Goal: Information Seeking & Learning: Learn about a topic

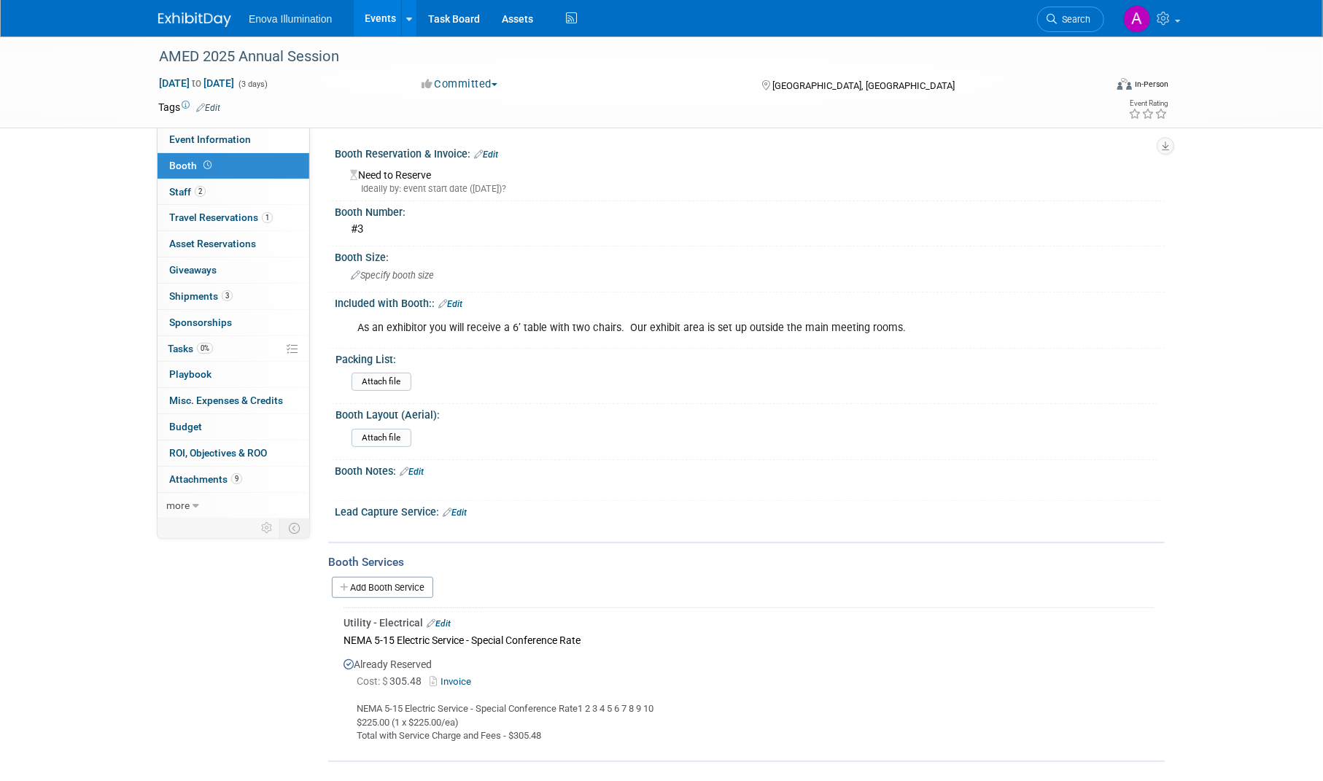
drag, startPoint x: 0, startPoint y: 0, endPoint x: 180, endPoint y: 23, distance: 181.6
click at [180, 23] on img at bounding box center [194, 19] width 73 height 15
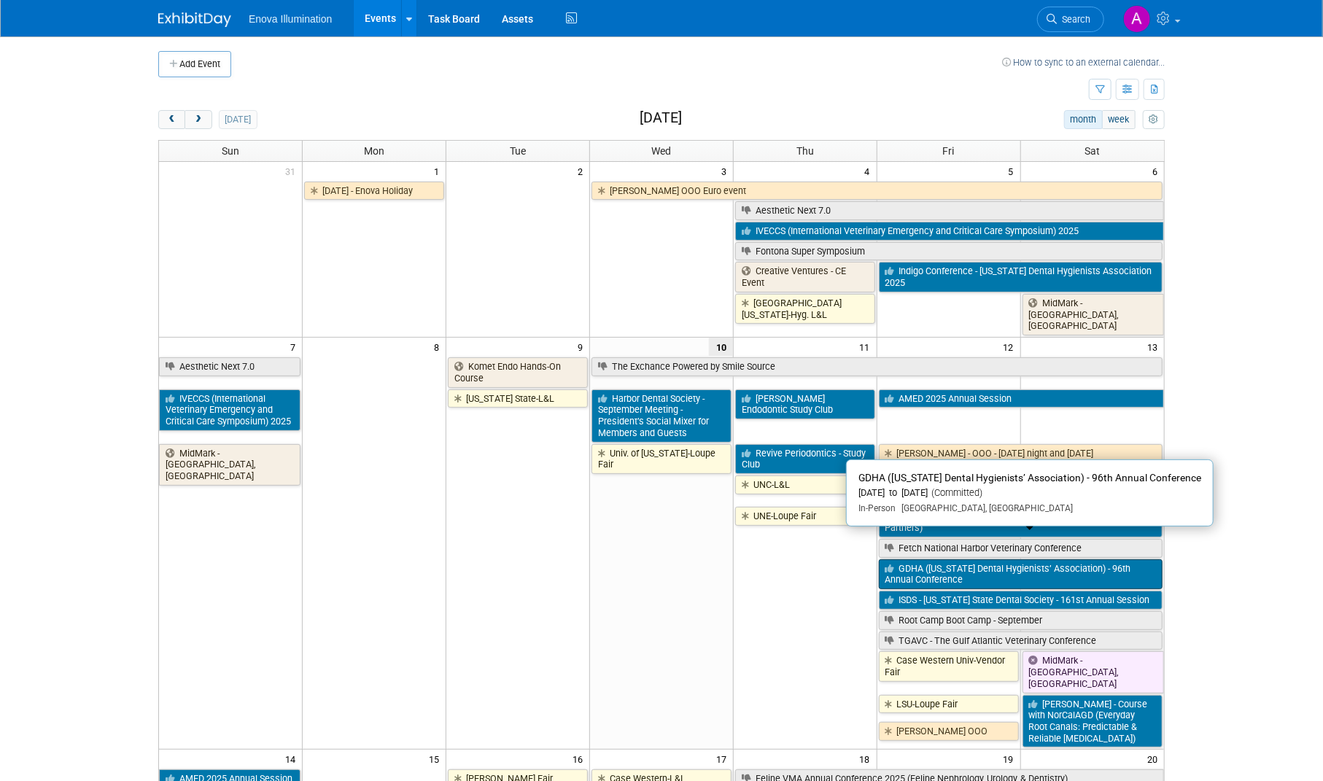
click at [957, 560] on link "GDHA (Georgia Dental Hygienists’ Association) - 96th Annual Conference" at bounding box center [1021, 575] width 284 height 30
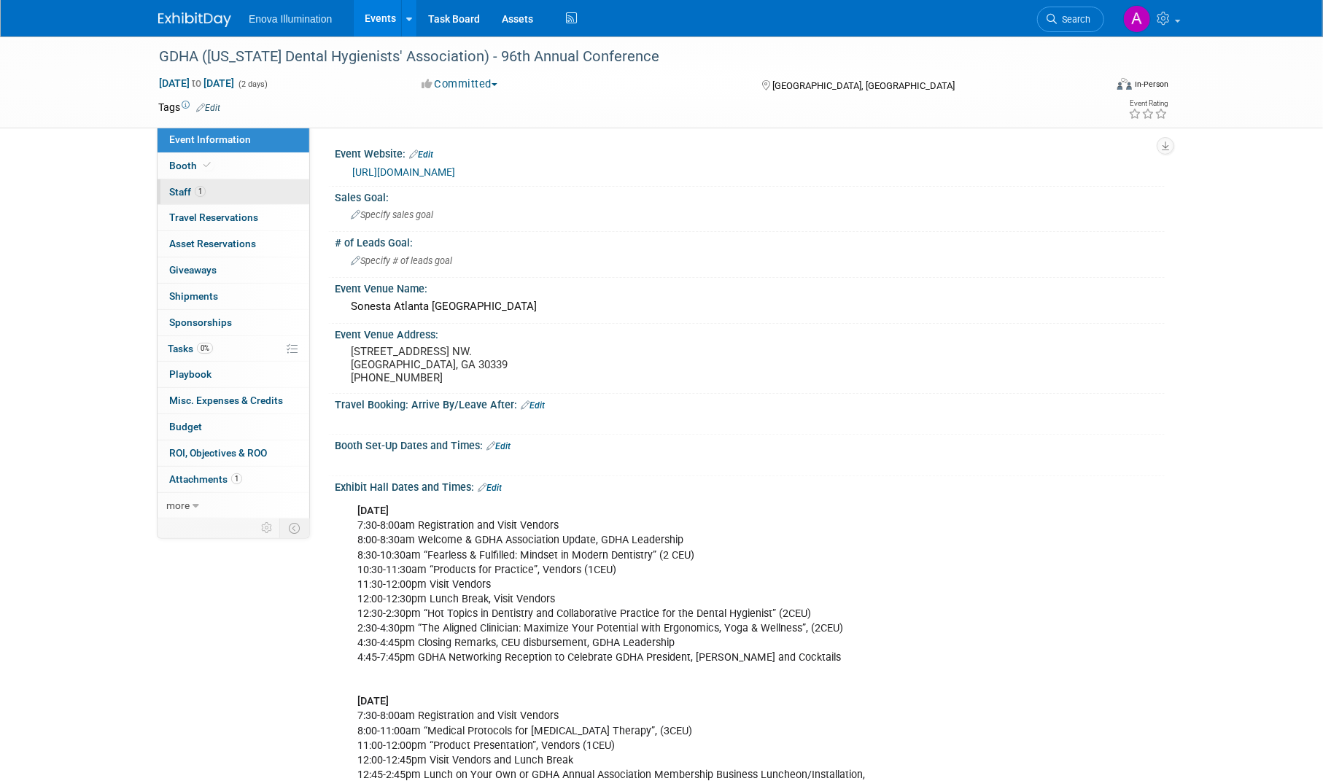
click at [258, 186] on link "1 Staff 1" at bounding box center [234, 192] width 152 height 26
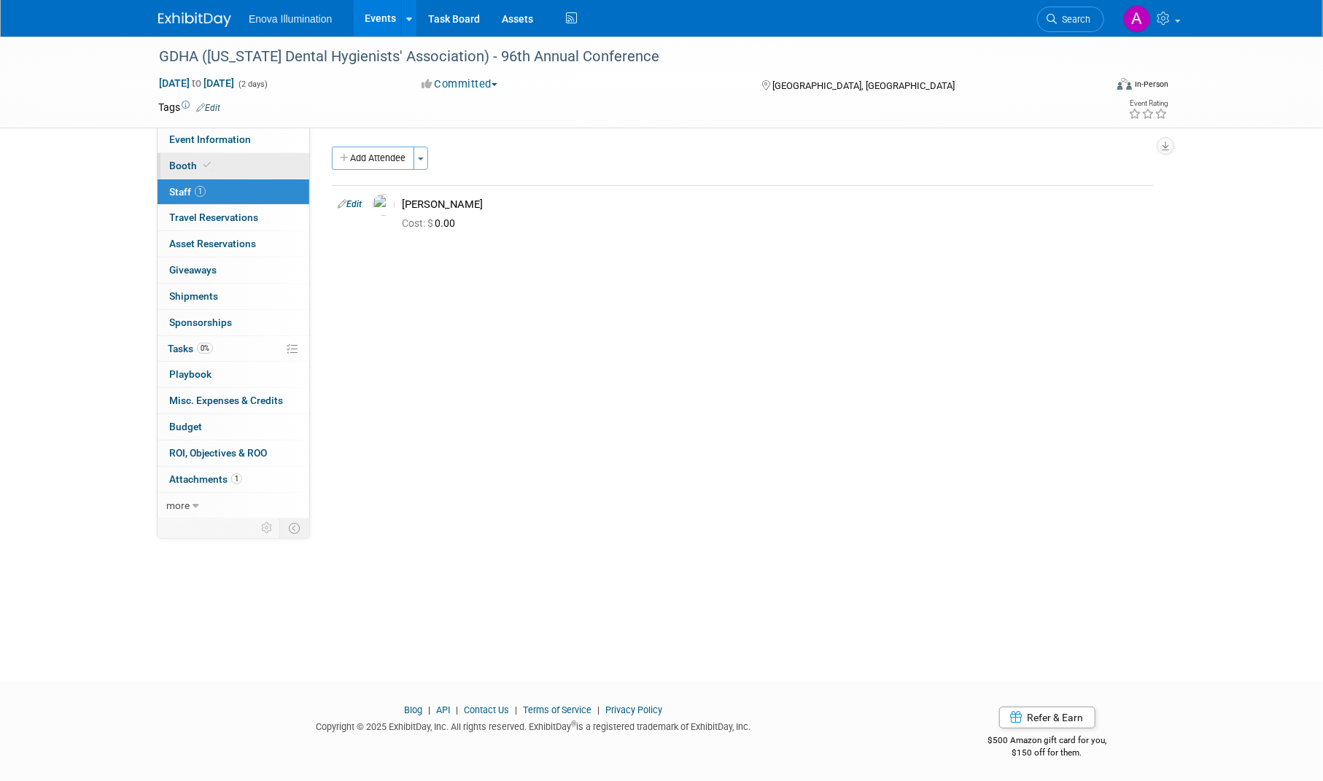
click at [257, 170] on link "Booth" at bounding box center [234, 166] width 152 height 26
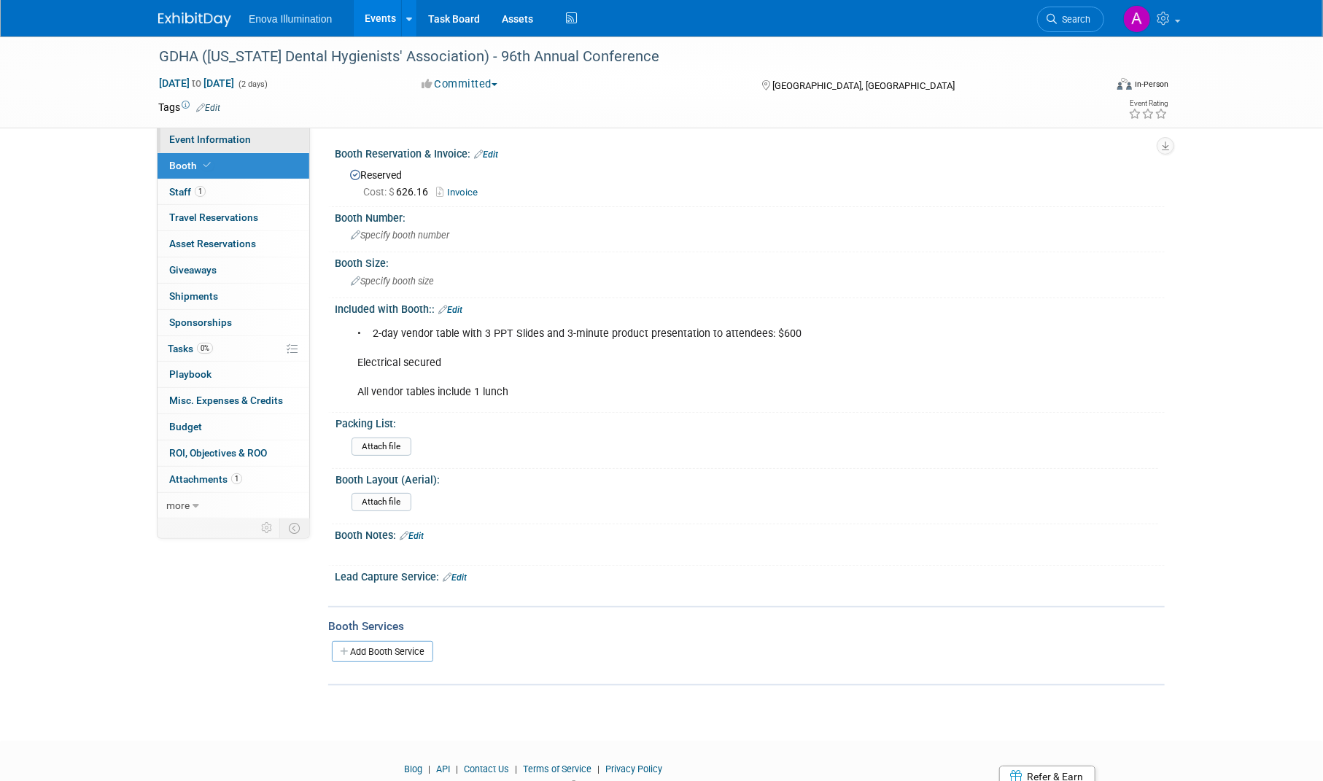
click at [269, 136] on link "Event Information" at bounding box center [234, 140] width 152 height 26
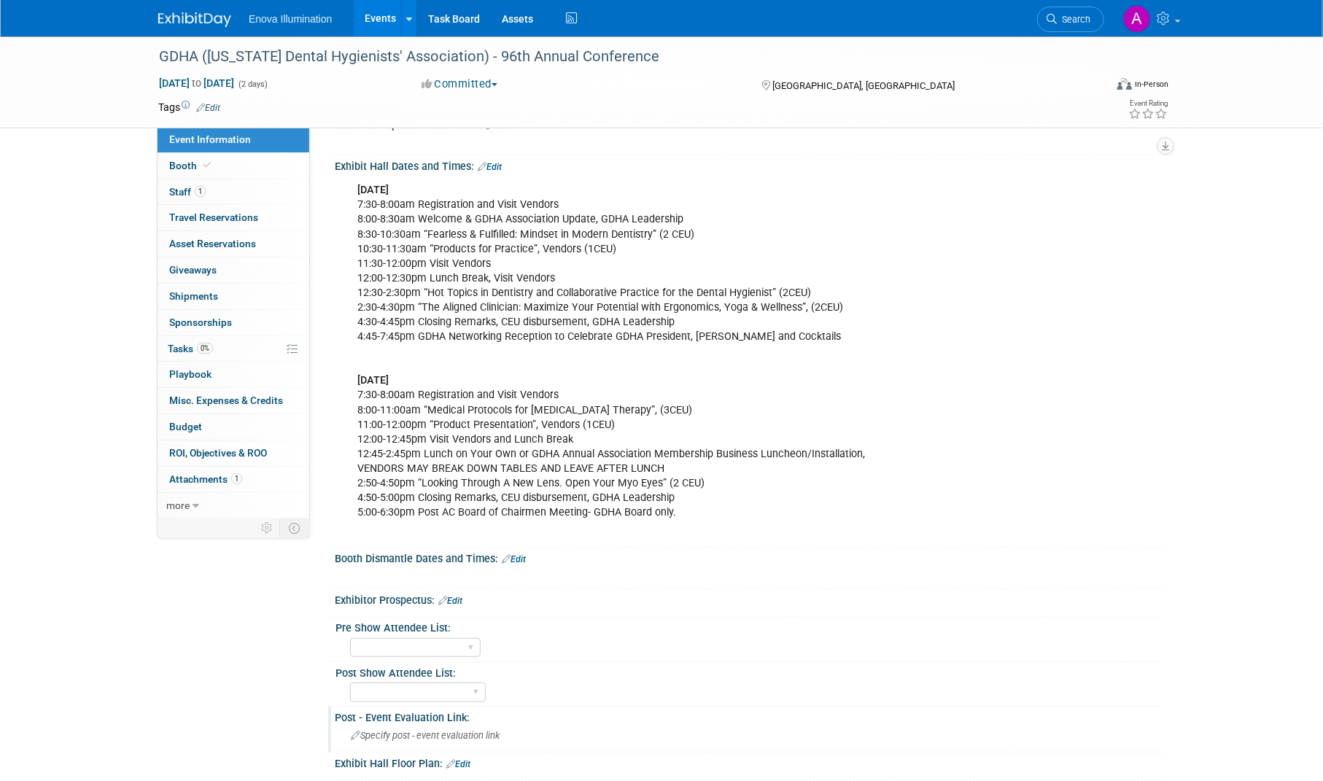
scroll to position [292, 0]
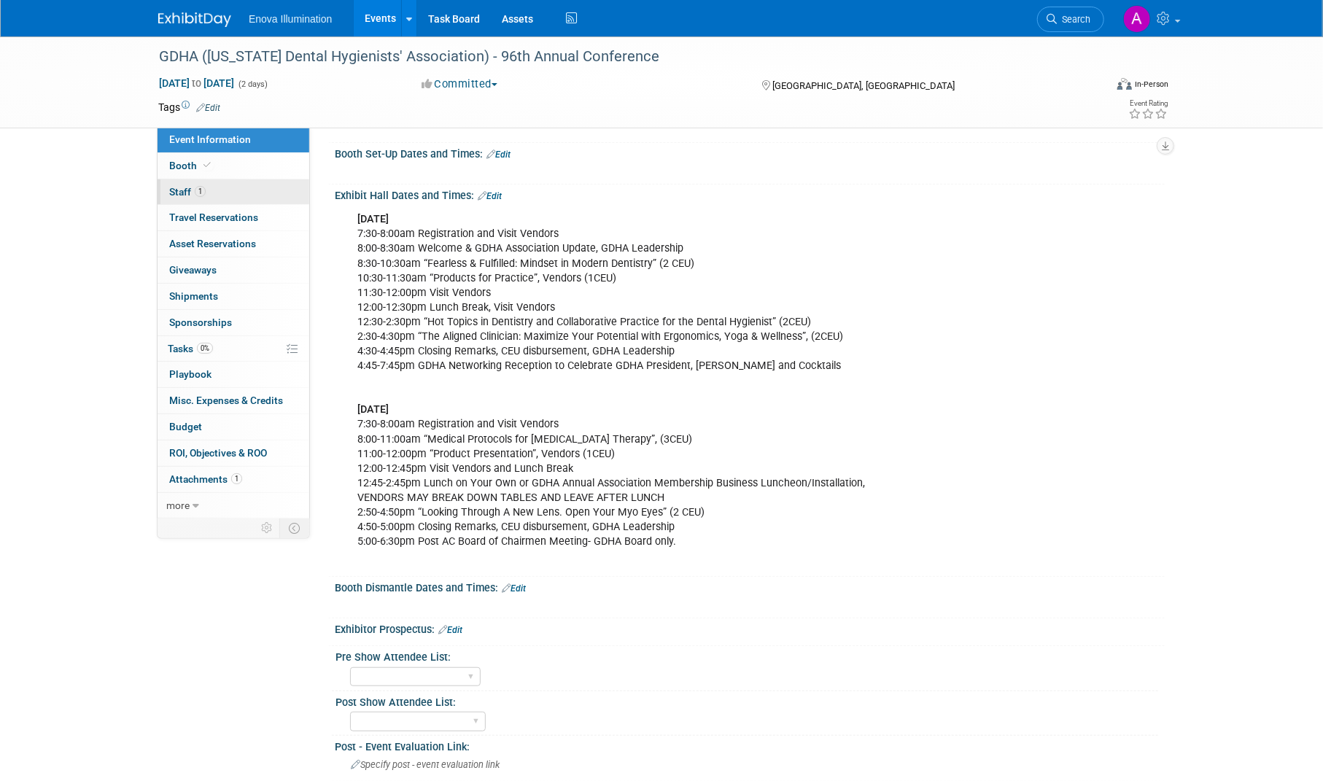
click at [277, 192] on link "1 Staff 1" at bounding box center [234, 192] width 152 height 26
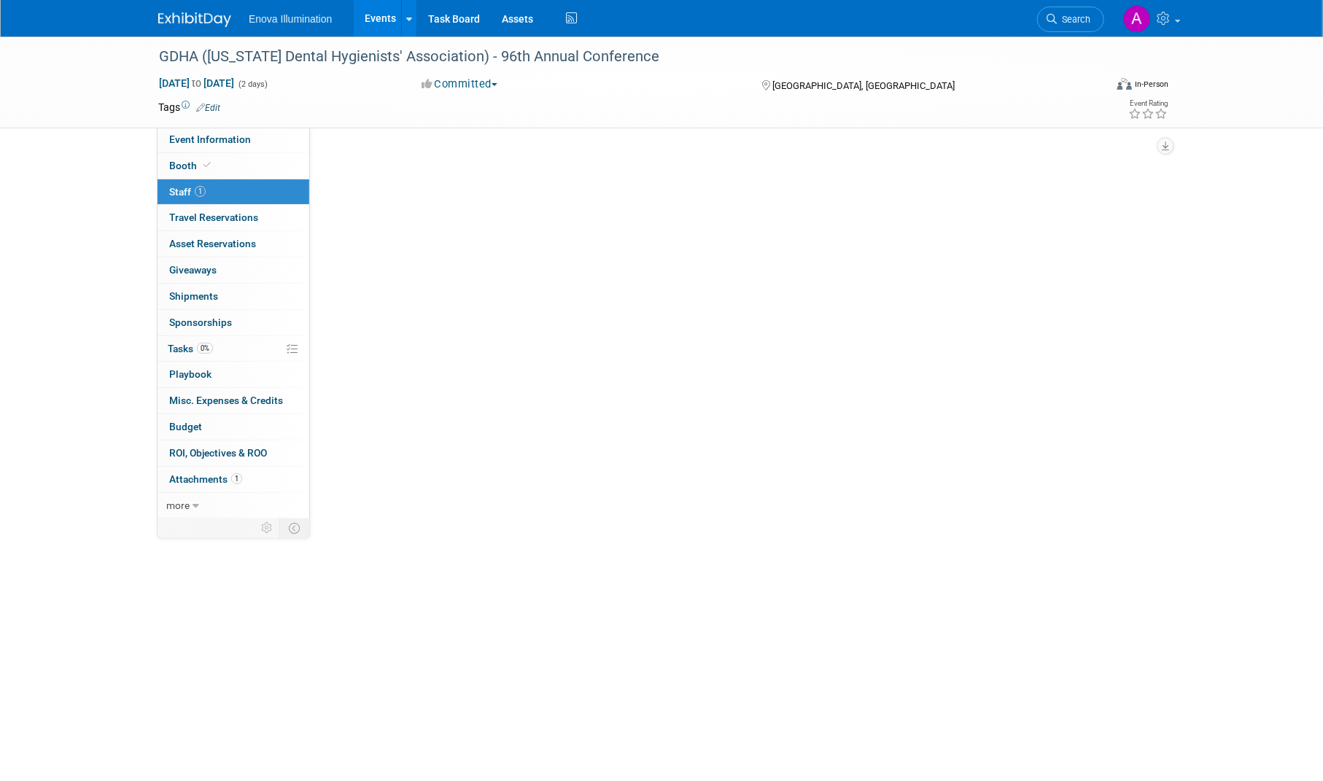
scroll to position [0, 0]
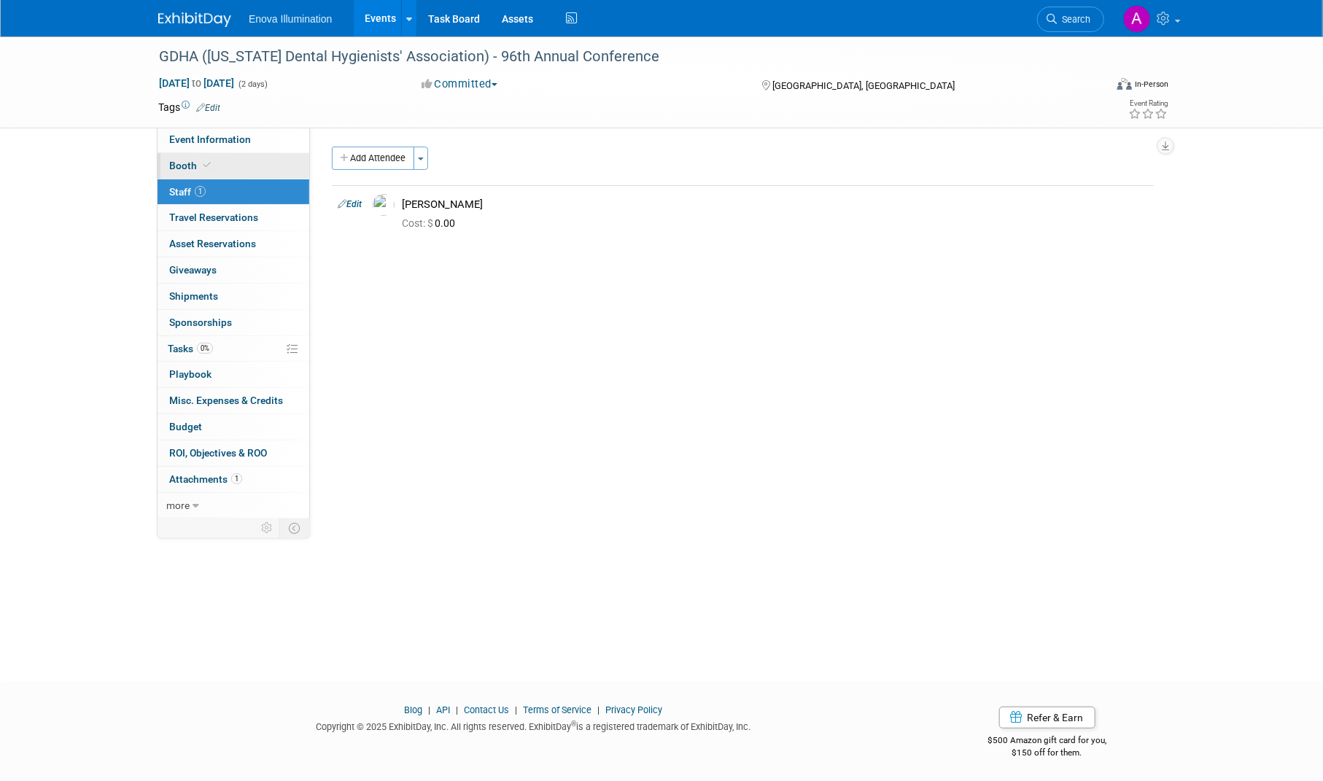
click at [274, 157] on link "Booth" at bounding box center [234, 166] width 152 height 26
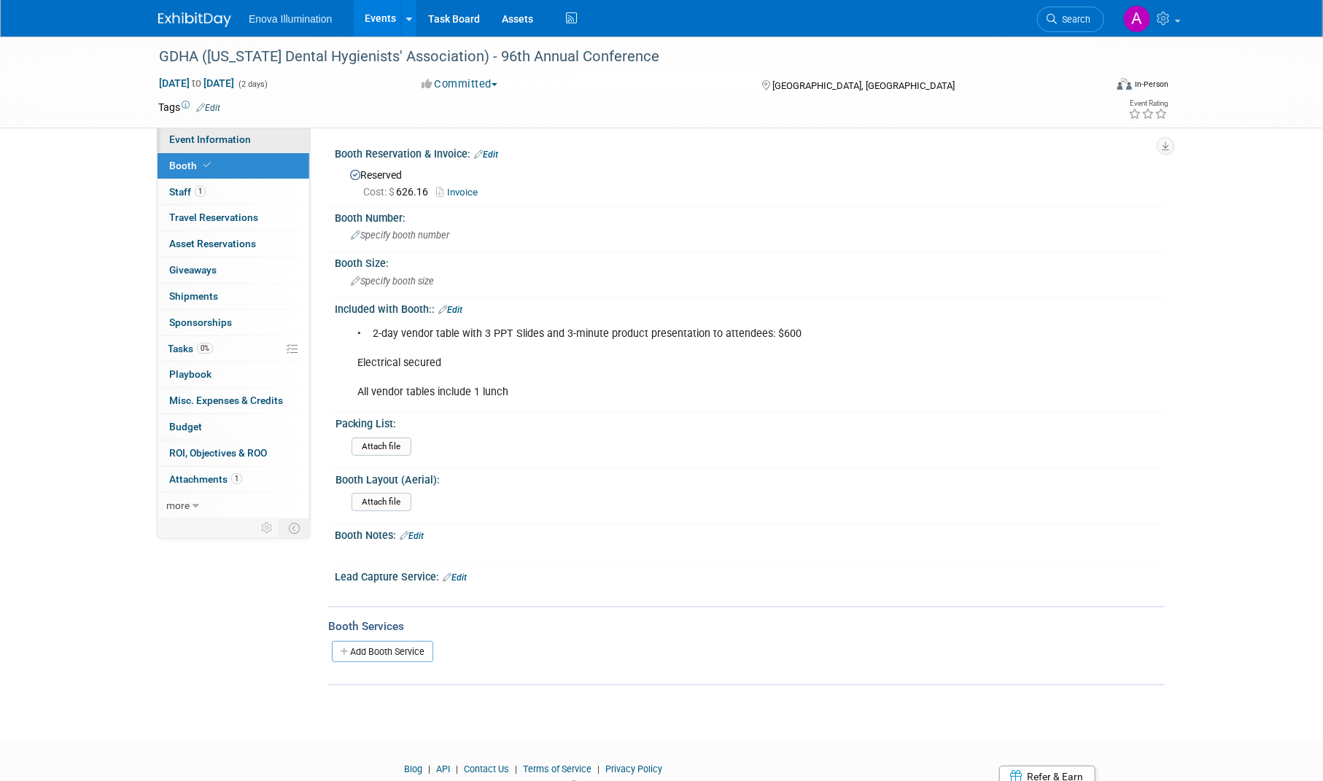
click at [244, 135] on span "Event Information" at bounding box center [210, 139] width 82 height 12
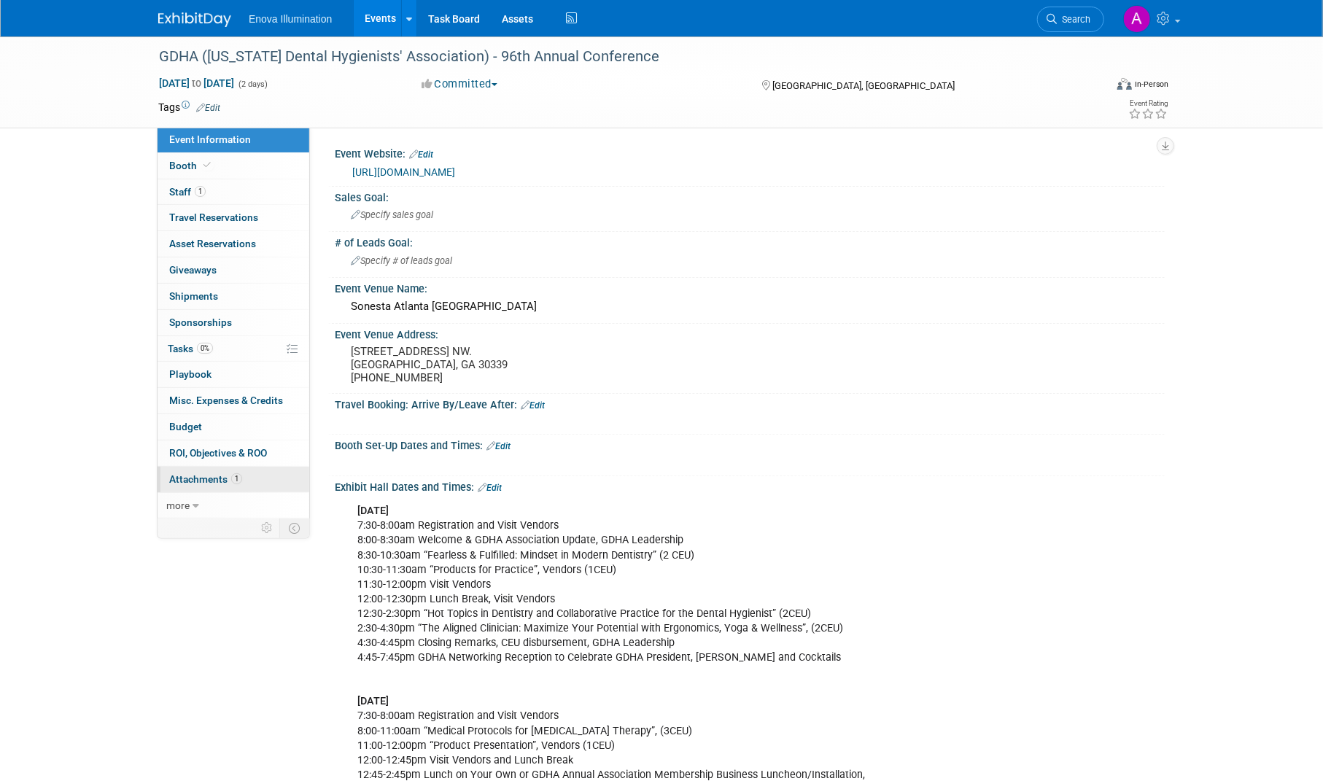
click at [248, 478] on link "1 Attachments 1" at bounding box center [234, 480] width 152 height 26
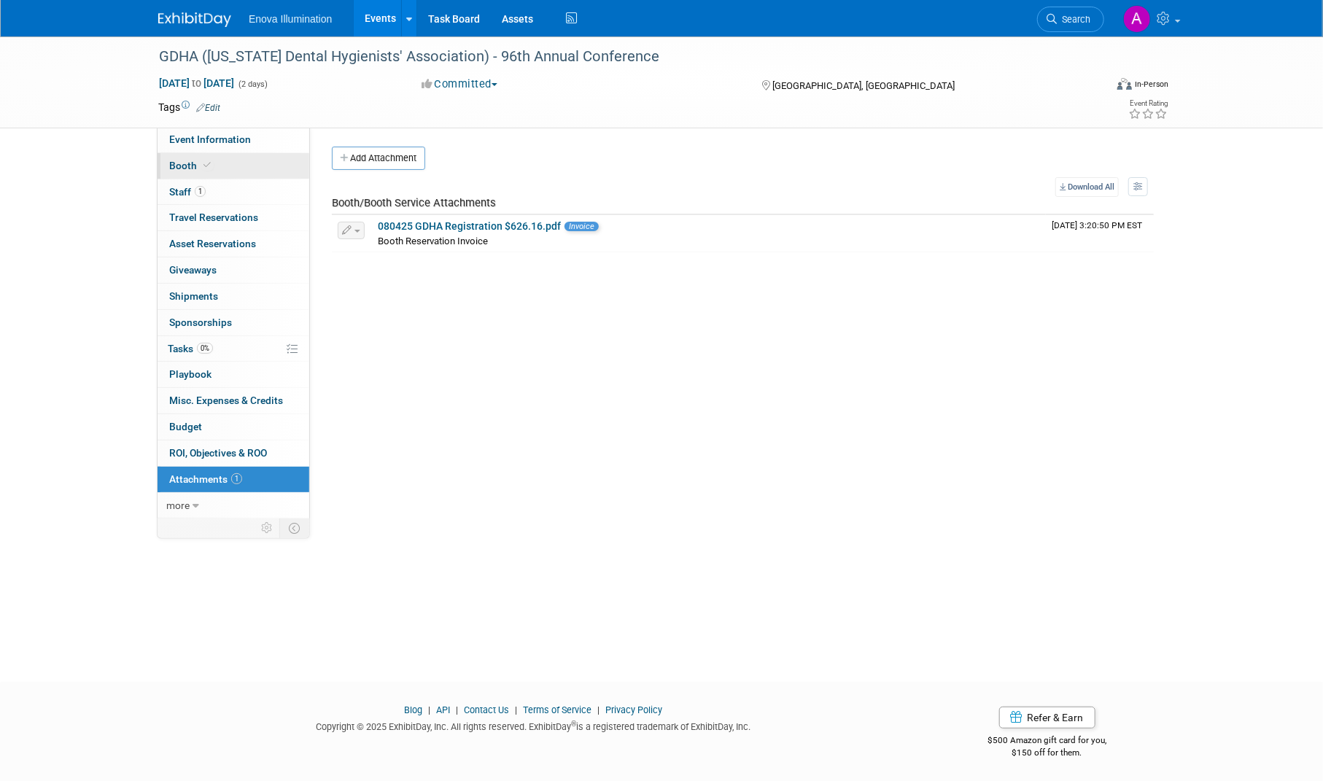
click at [266, 154] on link "Booth" at bounding box center [234, 166] width 152 height 26
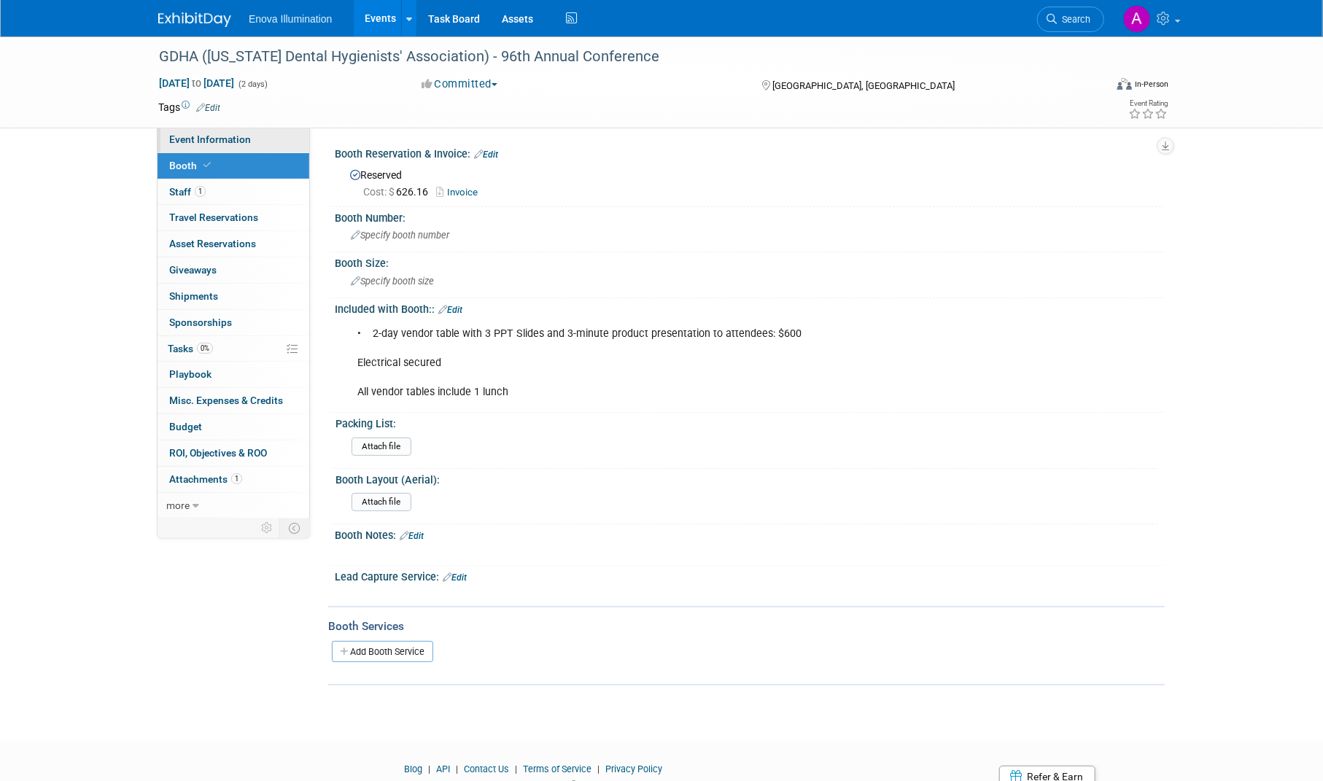
click at [274, 136] on link "Event Information" at bounding box center [234, 140] width 152 height 26
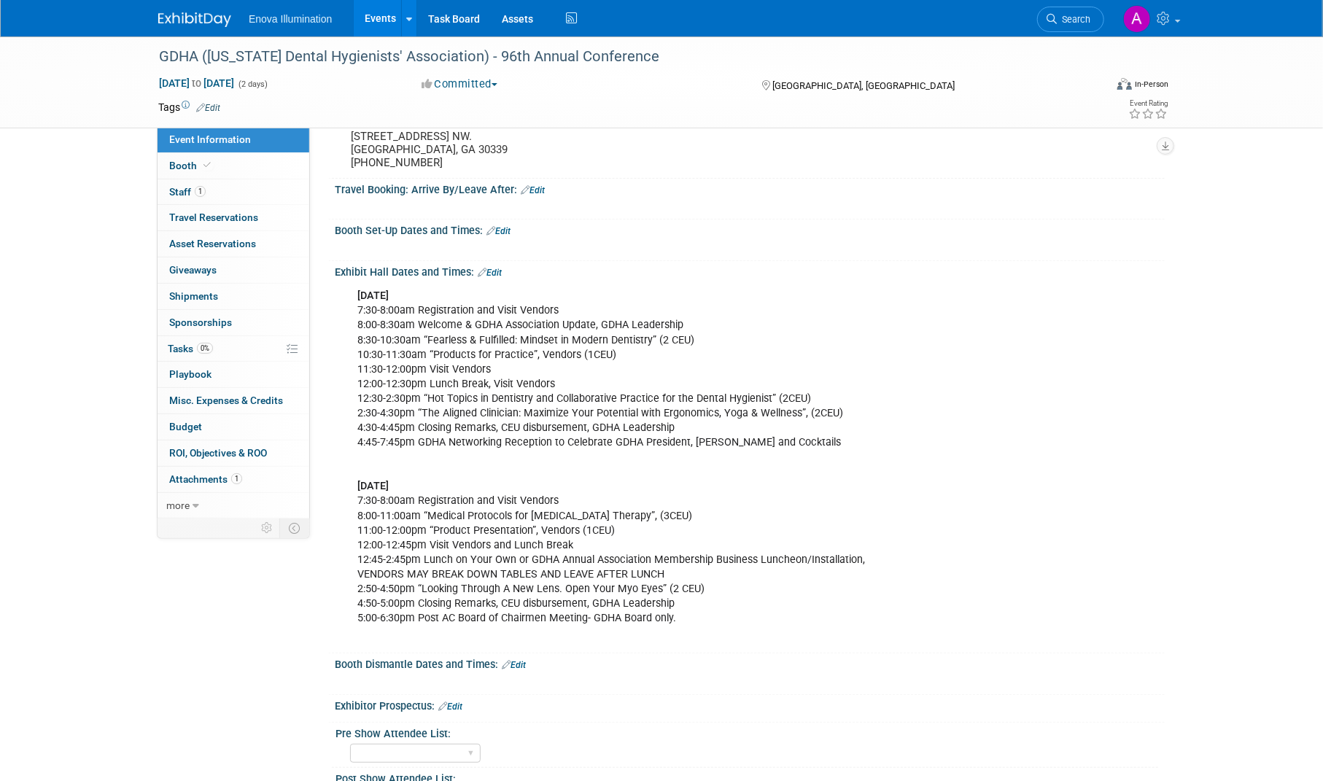
scroll to position [219, 0]
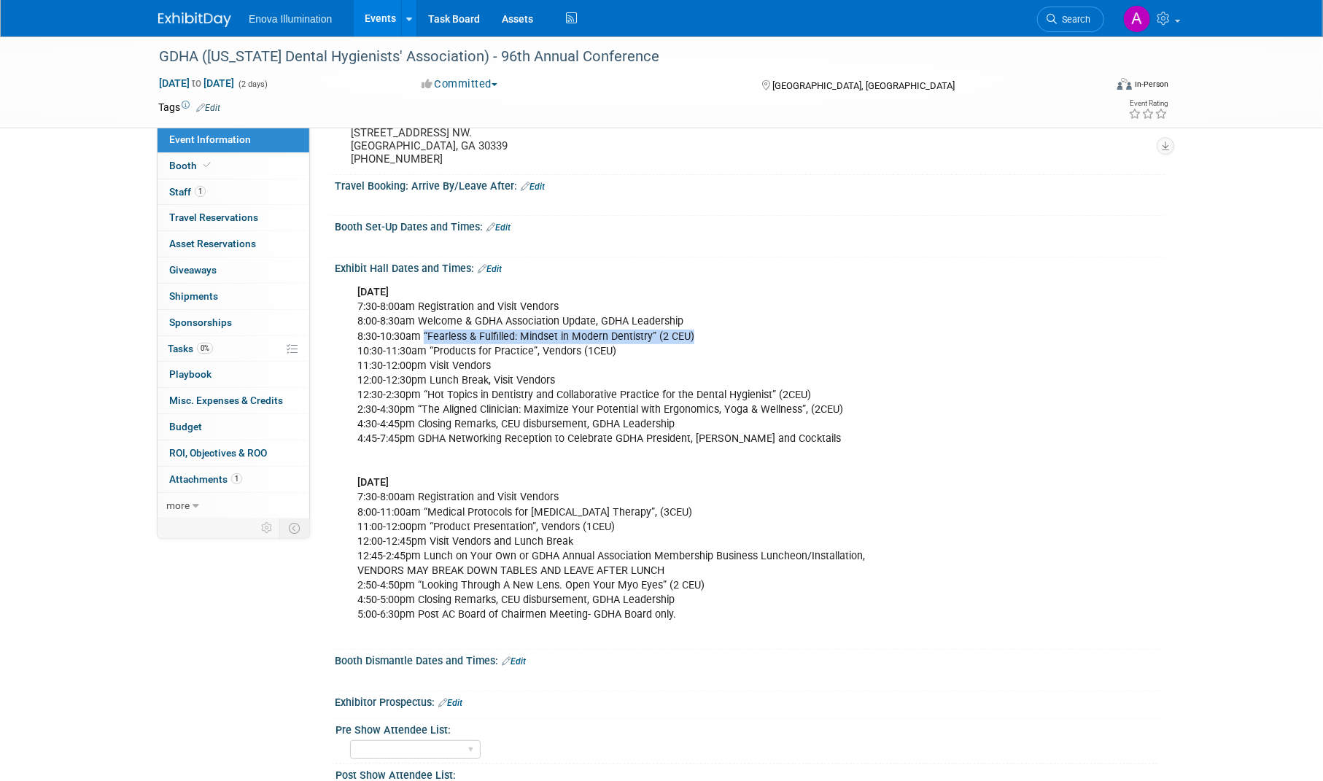
drag, startPoint x: 705, startPoint y: 333, endPoint x: 423, endPoint y: 328, distance: 281.6
click at [423, 328] on div "Friday, September 12, 2025 7:30-8:00am Registration and Visit Vendors 8:00-8:30…" at bounding box center [675, 461] width 657 height 366
drag, startPoint x: 701, startPoint y: 580, endPoint x: 414, endPoint y: 579, distance: 286.7
click at [414, 579] on div "Friday, September 12, 2025 7:30-8:00am Registration and Visit Vendors 8:00-8:30…" at bounding box center [675, 461] width 657 height 366
